Goal: Transaction & Acquisition: Purchase product/service

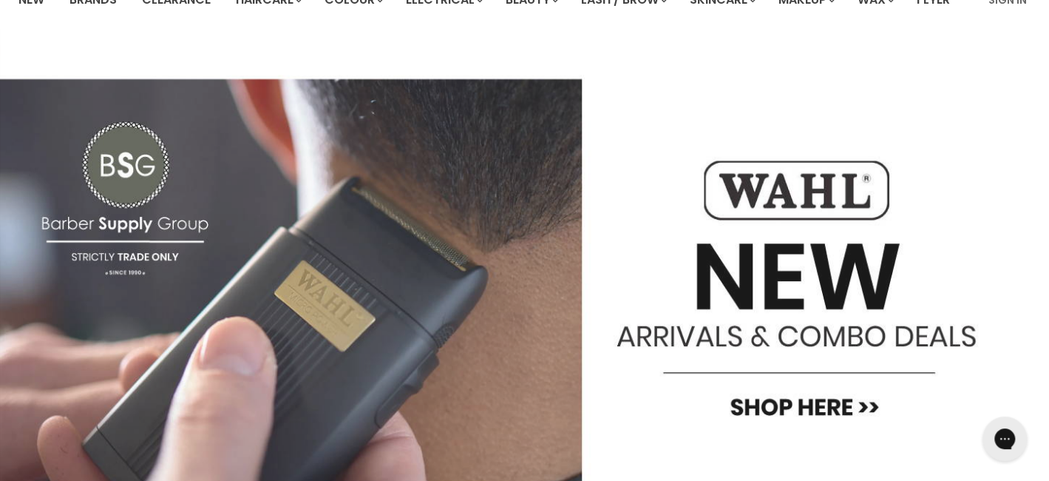
scroll to position [43, 0]
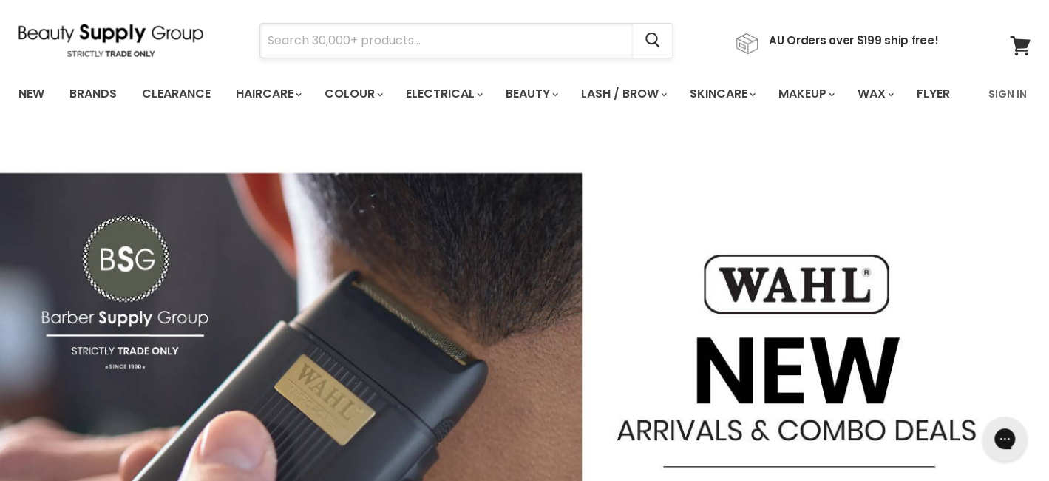
click at [350, 41] on input "Search" at bounding box center [446, 41] width 373 height 34
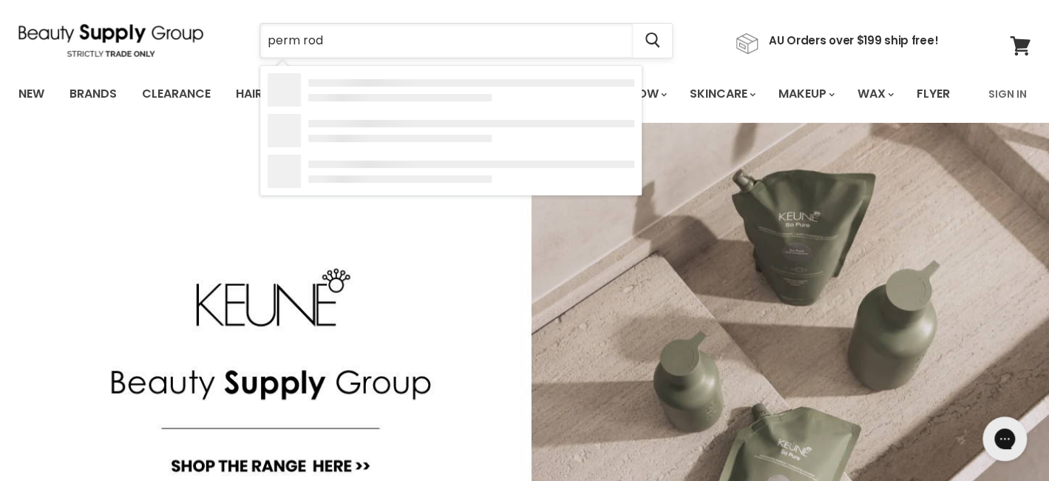
type input "perm rods"
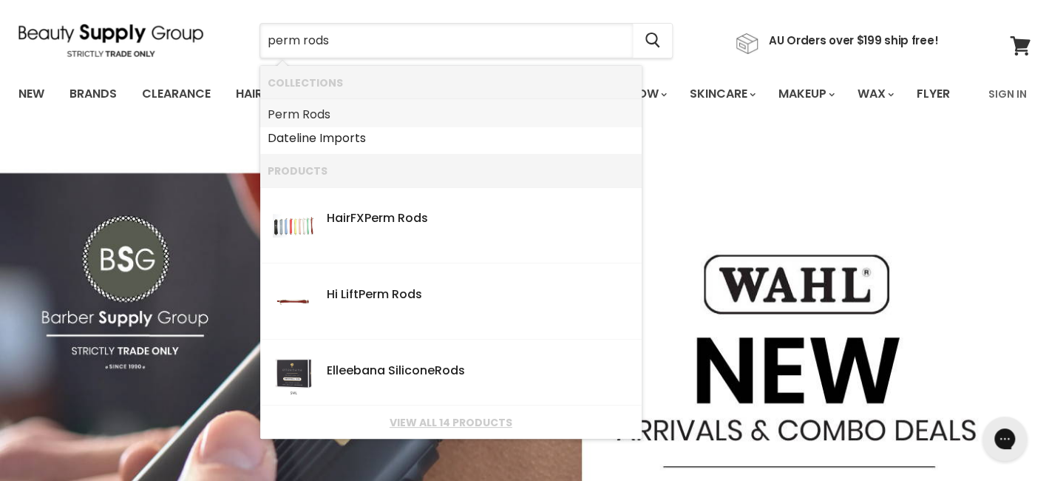
click at [322, 110] on b "Rods" at bounding box center [316, 114] width 28 height 17
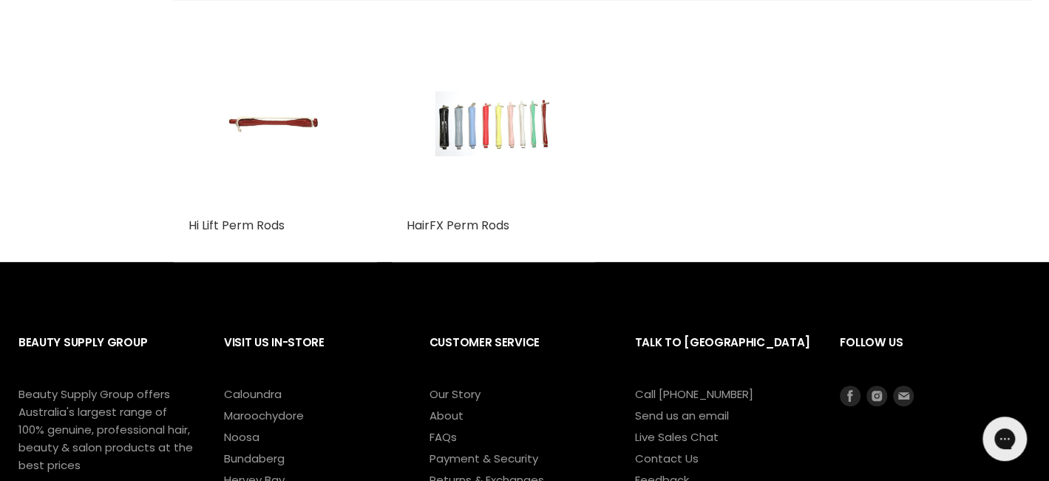
scroll to position [370, 0]
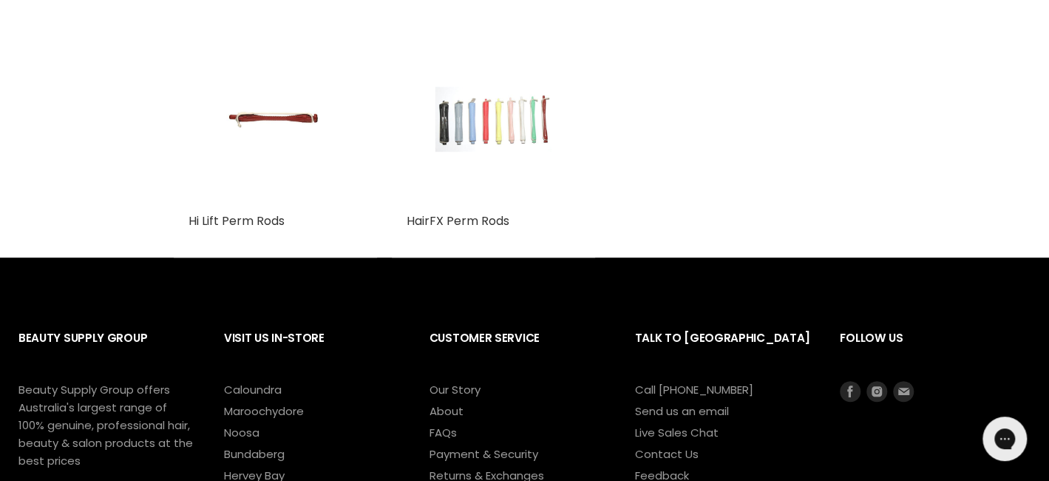
click at [495, 194] on img "Main content" at bounding box center [493, 119] width 116 height 174
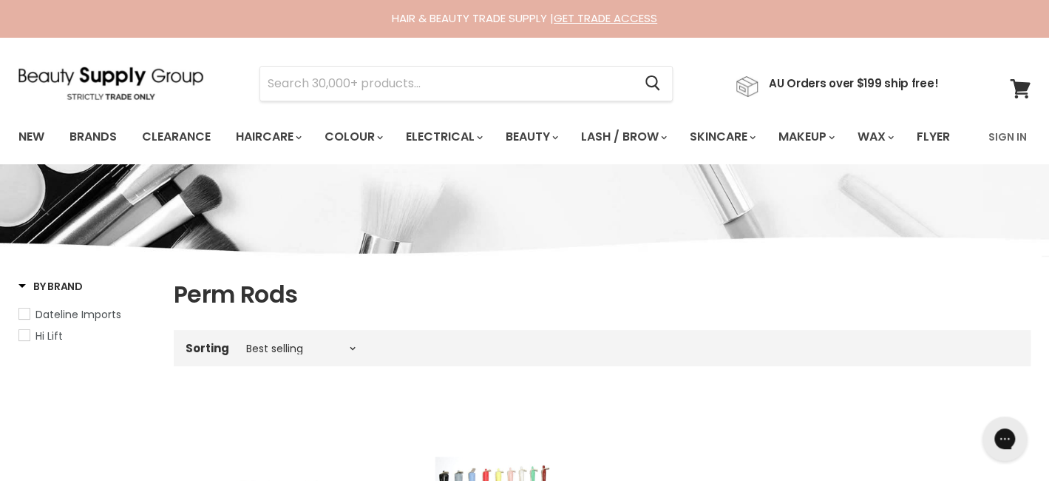
scroll to position [430, 0]
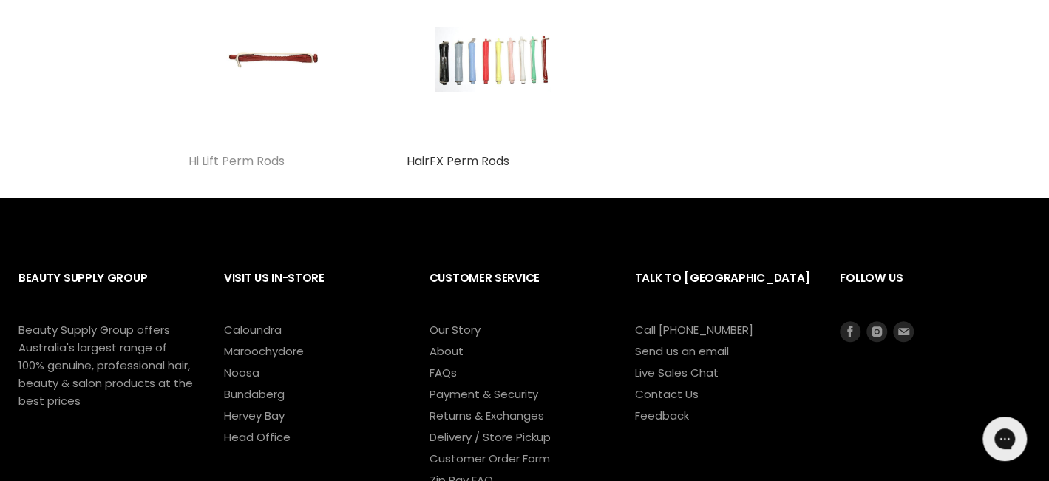
click at [241, 169] on link "Hi Lift Perm Rods" at bounding box center [237, 160] width 96 height 17
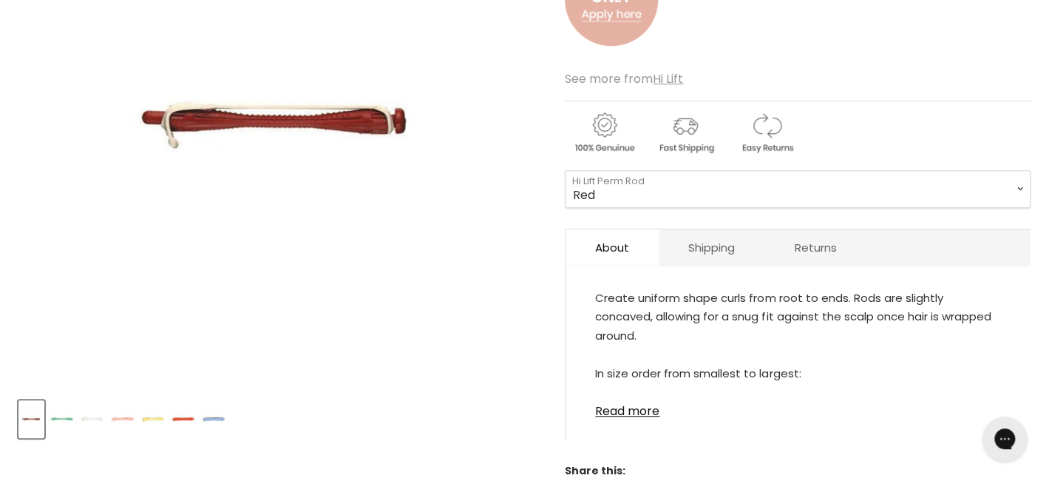
scroll to position [370, 0]
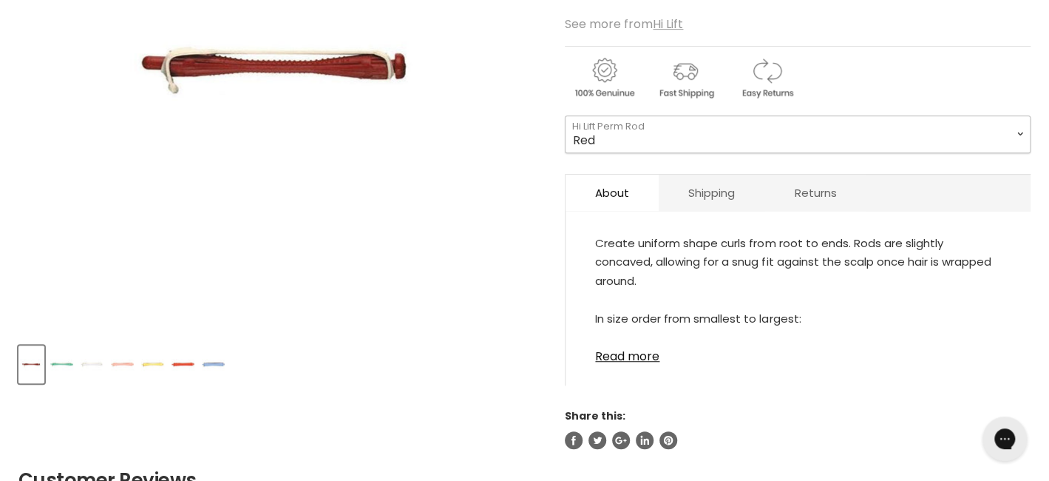
click at [623, 152] on select "[PERSON_NAME] White Pink Yellow Orange Blue Grey Black" at bounding box center [798, 133] width 466 height 37
click at [212, 381] on img "Product thumbnails" at bounding box center [213, 364] width 23 height 35
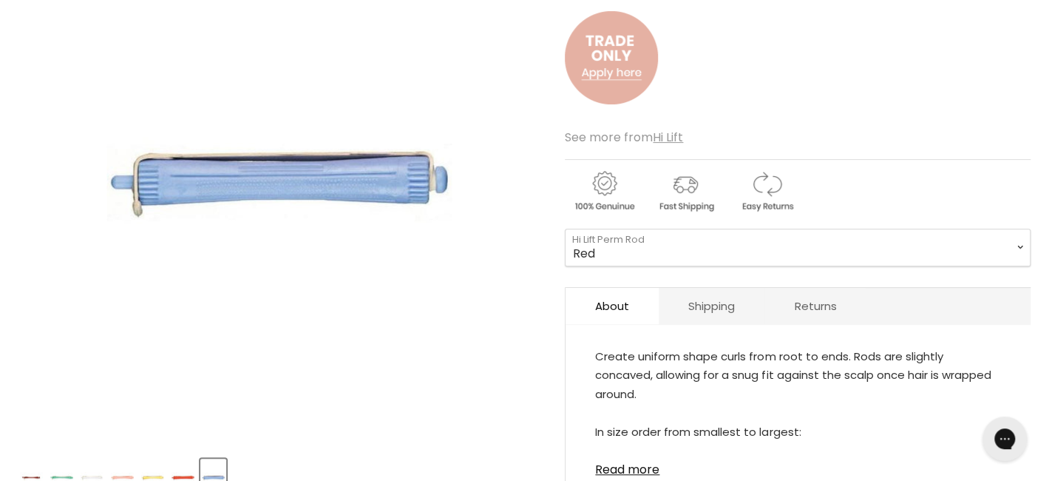
scroll to position [296, 0]
